Goal: Complete application form

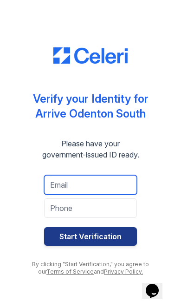
click at [106, 187] on input "email" at bounding box center [90, 185] width 93 height 20
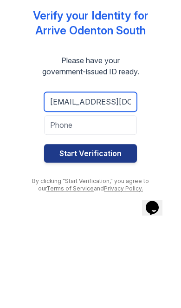
type input "Jerwandaturner37@icloud.com"
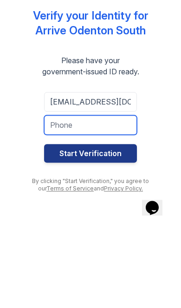
click at [110, 198] on input "tel" at bounding box center [90, 208] width 93 height 20
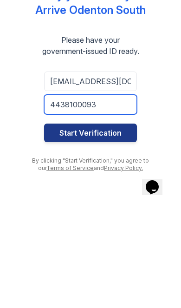
type input "4438100093"
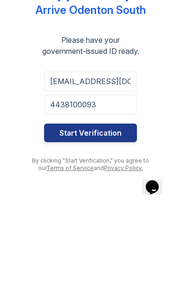
click at [111, 227] on button "Start Verification" at bounding box center [90, 236] width 93 height 19
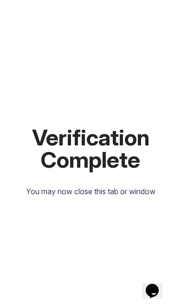
click at [159, 288] on icon "Chat widget" at bounding box center [152, 291] width 13 height 14
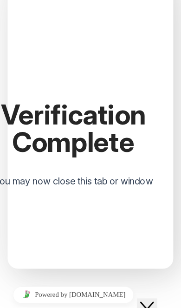
type input "[PERSON_NAME]"
click at [80, 281] on input "* Email" at bounding box center [60, 286] width 82 height 10
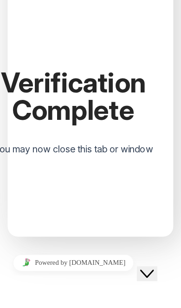
type input "[EMAIL_ADDRESS][DOMAIN_NAME]"
click at [95, 268] on textarea "* Message" at bounding box center [61, 276] width 85 height 17
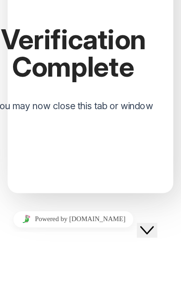
type textarea "Hello, I uploaded all of everyone’s ID’s and bank info and income"
click at [38, 262] on button "Submit" at bounding box center [24, 273] width 26 height 22
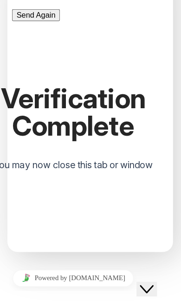
click at [153, 284] on button "Close Chat This icon closes the chat window." at bounding box center [145, 284] width 17 height 12
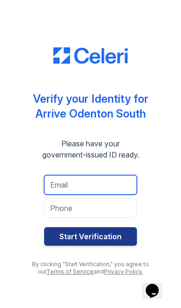
click at [98, 185] on input "email" at bounding box center [90, 185] width 93 height 20
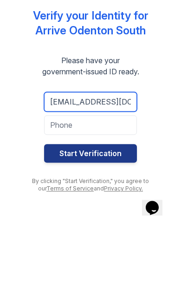
type input "[EMAIL_ADDRESS][DOMAIN_NAME]"
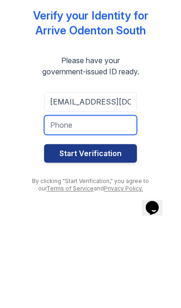
click at [114, 198] on input "tel" at bounding box center [90, 208] width 93 height 20
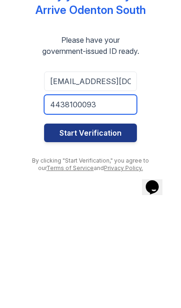
type input "4438100093"
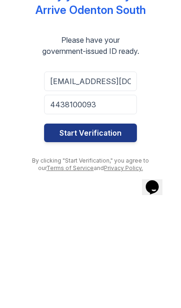
click at [105, 227] on button "Start Verification" at bounding box center [90, 236] width 93 height 19
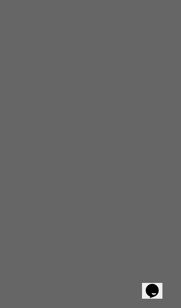
click at [148, 287] on div "Opens Chat This icon Opens the chat window." at bounding box center [152, 290] width 15 height 15
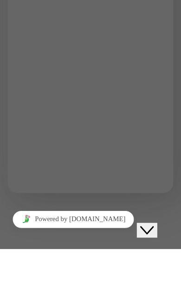
type textarea "I submitted all of the info needed"
click at [38, 262] on button "Submit" at bounding box center [24, 273] width 26 height 22
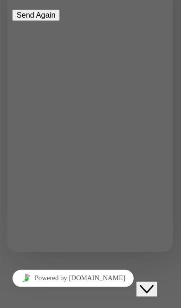
click at [151, 288] on button "Close Chat This icon closes the chat window." at bounding box center [145, 284] width 17 height 12
